Goal: Task Accomplishment & Management: Use online tool/utility

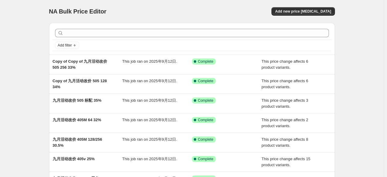
click at [305, 16] on div "NA Bulk Price Editor. This page is ready NA Bulk Price Editor Add new price [ME…" at bounding box center [192, 11] width 286 height 23
click at [297, 13] on span "Add new price [MEDICAL_DATA]" at bounding box center [303, 11] width 56 height 5
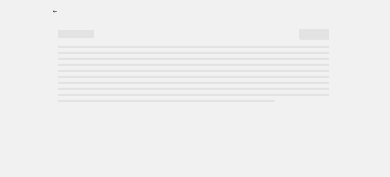
select select "percentage"
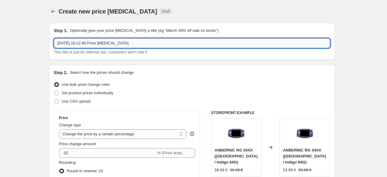
click at [132, 42] on input "[DATE] 16:12:40 Price [MEDICAL_DATA]" at bounding box center [192, 43] width 276 height 10
type input "x"
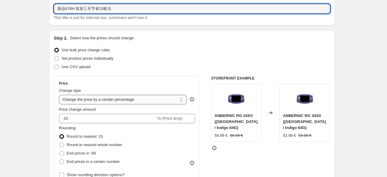
scroll to position [80, 0]
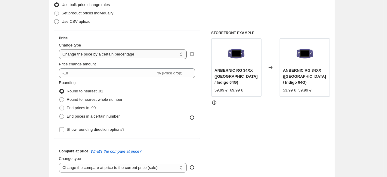
type input "新品476H 首发三天节省15欧元"
click at [116, 54] on select "Change the price to a certain amount Change the price by a certain amount Chang…" at bounding box center [123, 55] width 128 height 10
select select "pcap"
click at [60, 50] on select "Change the price to a certain amount Change the price by a certain amount Chang…" at bounding box center [123, 55] width 128 height 10
type input "-20"
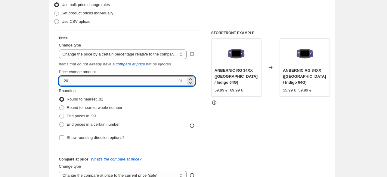
click at [84, 83] on input "-20" at bounding box center [118, 81] width 119 height 10
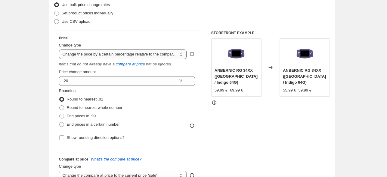
click at [148, 54] on select "Change the price to a certain amount Change the price by a certain amount Chang…" at bounding box center [123, 55] width 128 height 10
select select "bcap"
click at [60, 50] on select "Change the price to a certain amount Change the price by a certain amount Chang…" at bounding box center [123, 55] width 128 height 10
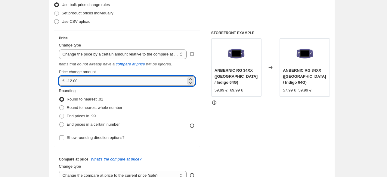
click at [92, 79] on input "-12.00" at bounding box center [125, 81] width 119 height 10
click at [72, 82] on input "-12.00" at bounding box center [125, 81] width 119 height 10
type input "-15.00"
click at [259, 116] on div "STOREFRONT EXAMPLE ANBERNIC RG 34XX ([GEOGRAPHIC_DATA] / Indigo 64G) 59.99 € 69…" at bounding box center [270, 108] width 119 height 155
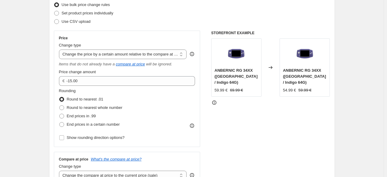
scroll to position [160, 0]
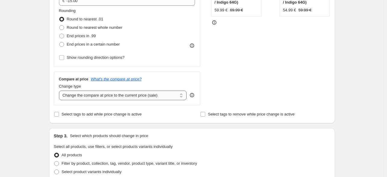
click at [158, 95] on select "Change the compare at price to the current price (sale) Change the compare at p…" at bounding box center [123, 96] width 128 height 10
select select "no_change"
click at [60, 91] on select "Change the compare at price to the current price (sale) Change the compare at p…" at bounding box center [123, 96] width 128 height 10
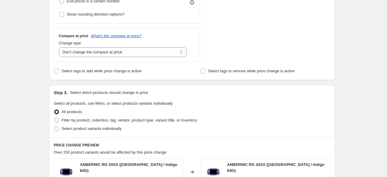
scroll to position [241, 0]
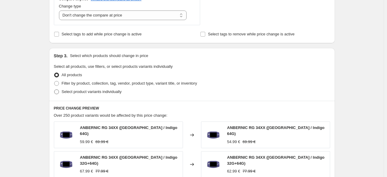
click at [58, 95] on label "Select product variants individually" at bounding box center [88, 92] width 68 height 8
click at [54, 90] on input "Select product variants individually" at bounding box center [54, 90] width 0 height 0
radio input "true"
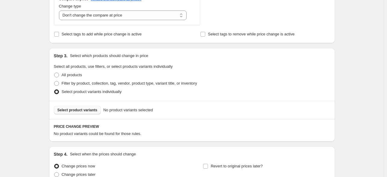
click at [87, 112] on span "Select product variants" at bounding box center [77, 110] width 40 height 5
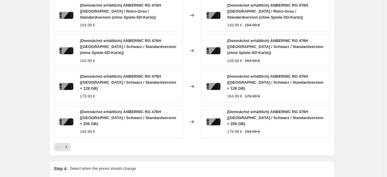
scroll to position [459, 0]
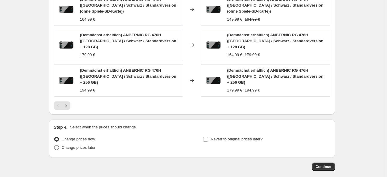
click at [85, 146] on span "Change prices later" at bounding box center [79, 148] width 34 height 5
click at [54, 146] on input "Change prices later" at bounding box center [54, 146] width 0 height 0
radio input "true"
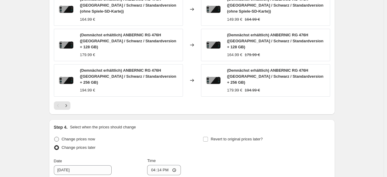
click at [56, 137] on span at bounding box center [56, 139] width 5 height 5
click at [54, 137] on input "Change prices now" at bounding box center [54, 137] width 0 height 0
radio input "true"
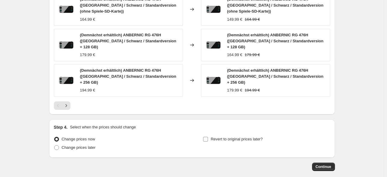
click at [207, 137] on input "Revert to original prices later?" at bounding box center [205, 139] width 5 height 5
checkbox input "true"
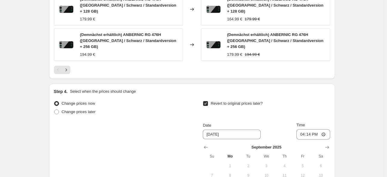
scroll to position [539, 0]
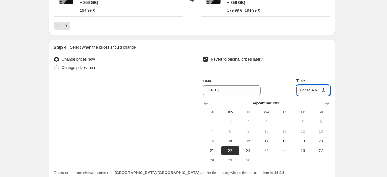
click at [311, 85] on input "16:14" at bounding box center [313, 90] width 34 height 10
type input "18:00"
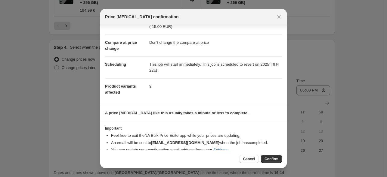
scroll to position [32, 0]
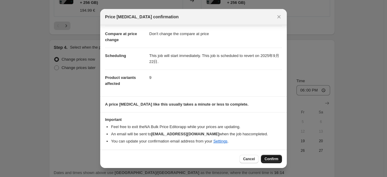
click at [269, 158] on span "Confirm" at bounding box center [271, 159] width 14 height 5
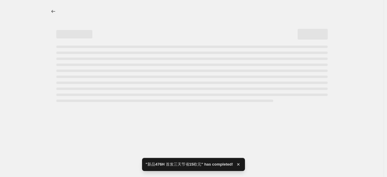
select select "bcap"
select select "no_change"
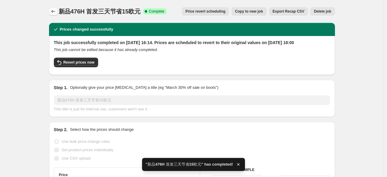
click at [52, 8] on button "Price change jobs" at bounding box center [53, 11] width 8 height 8
